Goal: Transaction & Acquisition: Purchase product/service

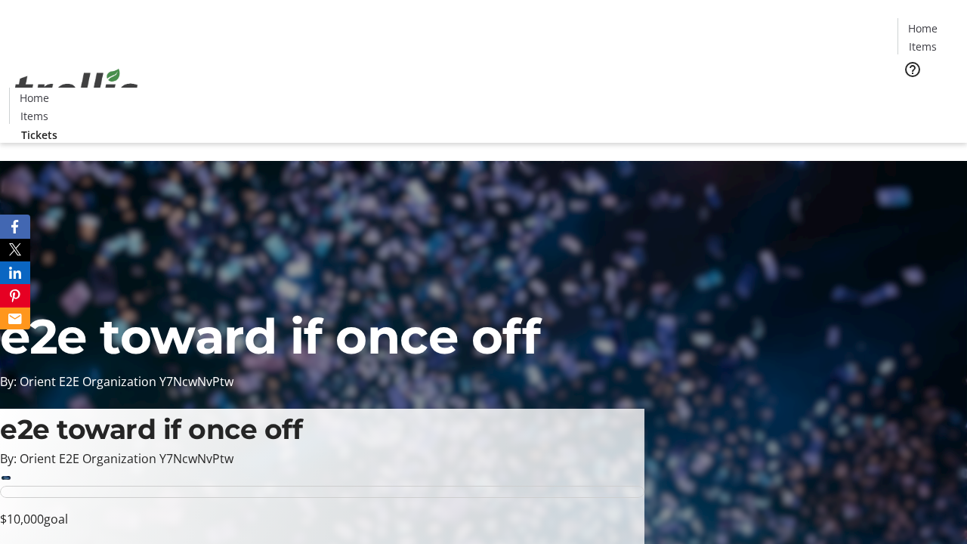
click at [910, 88] on span "Tickets" at bounding box center [928, 96] width 36 height 16
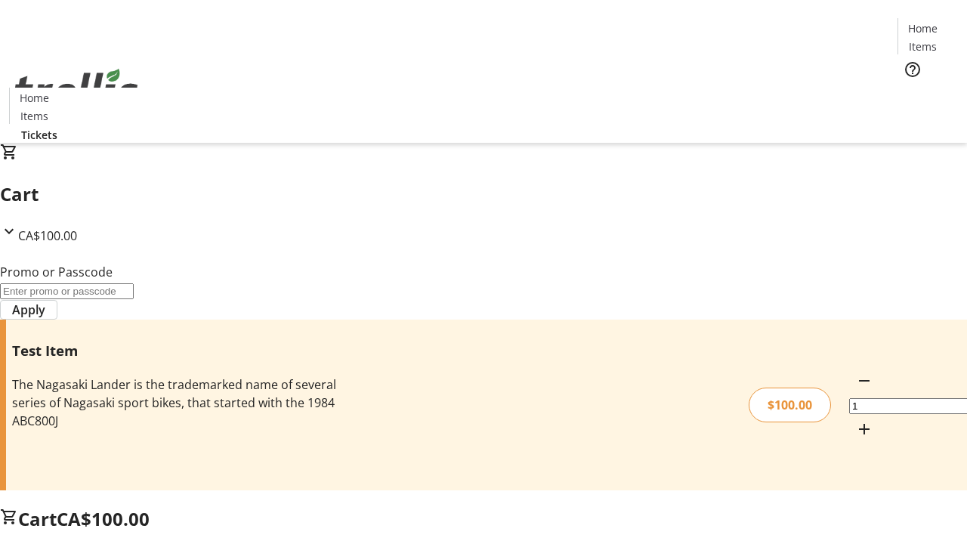
type input "FLAT"
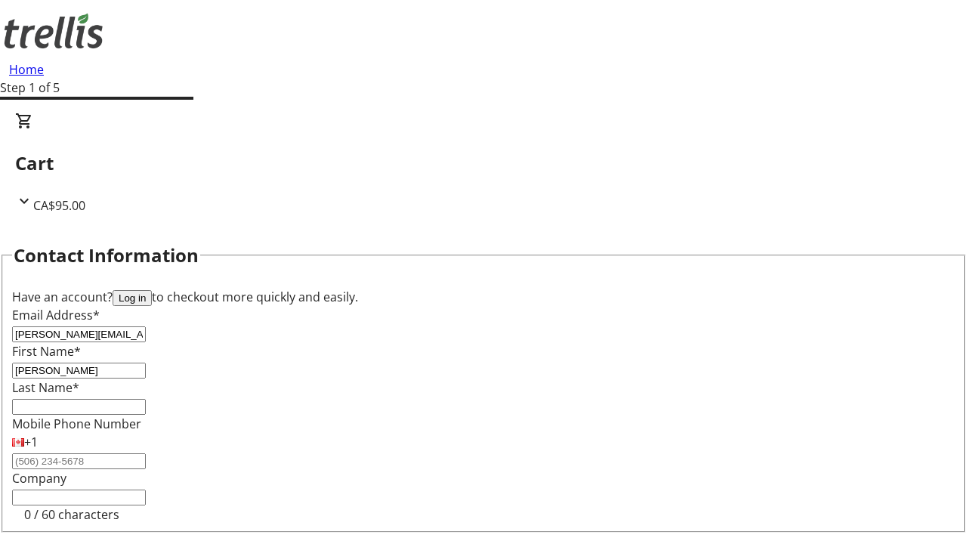
type input "[PERSON_NAME]"
type input "Price"
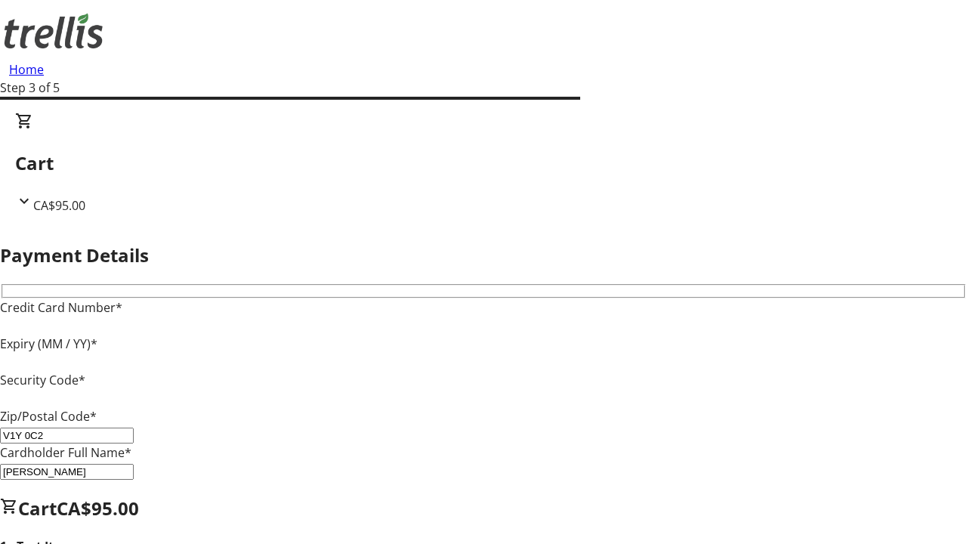
type input "V1Y 0C2"
